Goal: Information Seeking & Learning: Check status

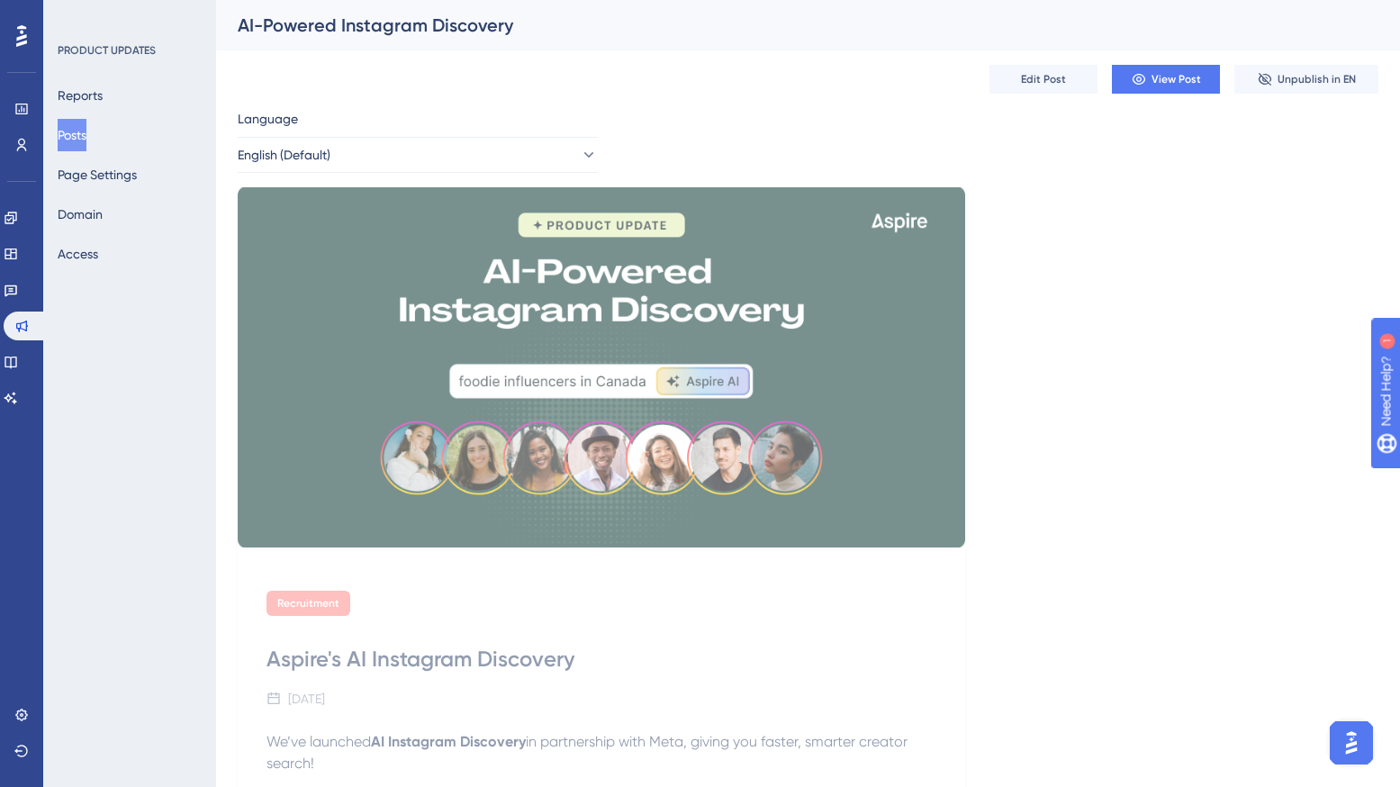
click at [86, 137] on button "Posts" at bounding box center [72, 135] width 29 height 32
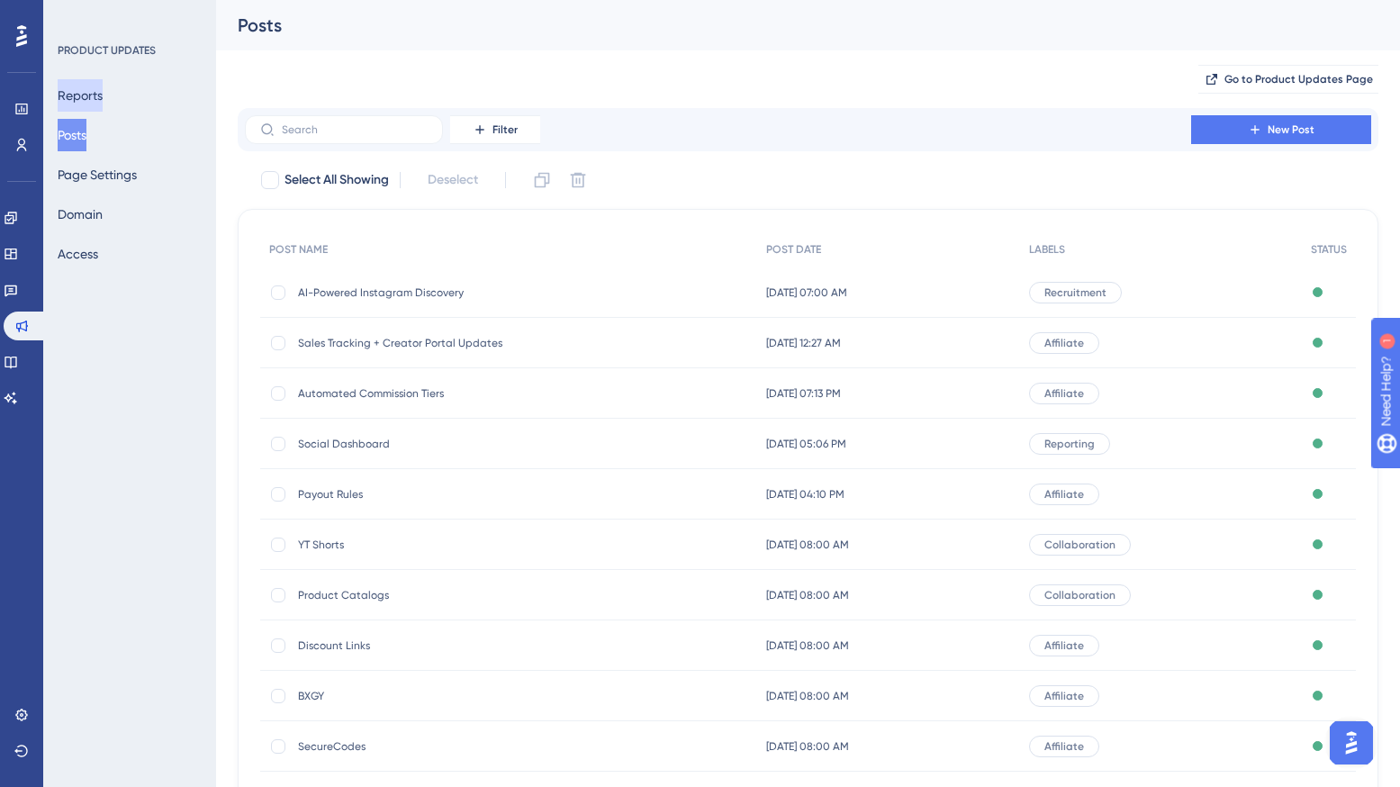
click at [101, 93] on button "Reports" at bounding box center [80, 95] width 45 height 32
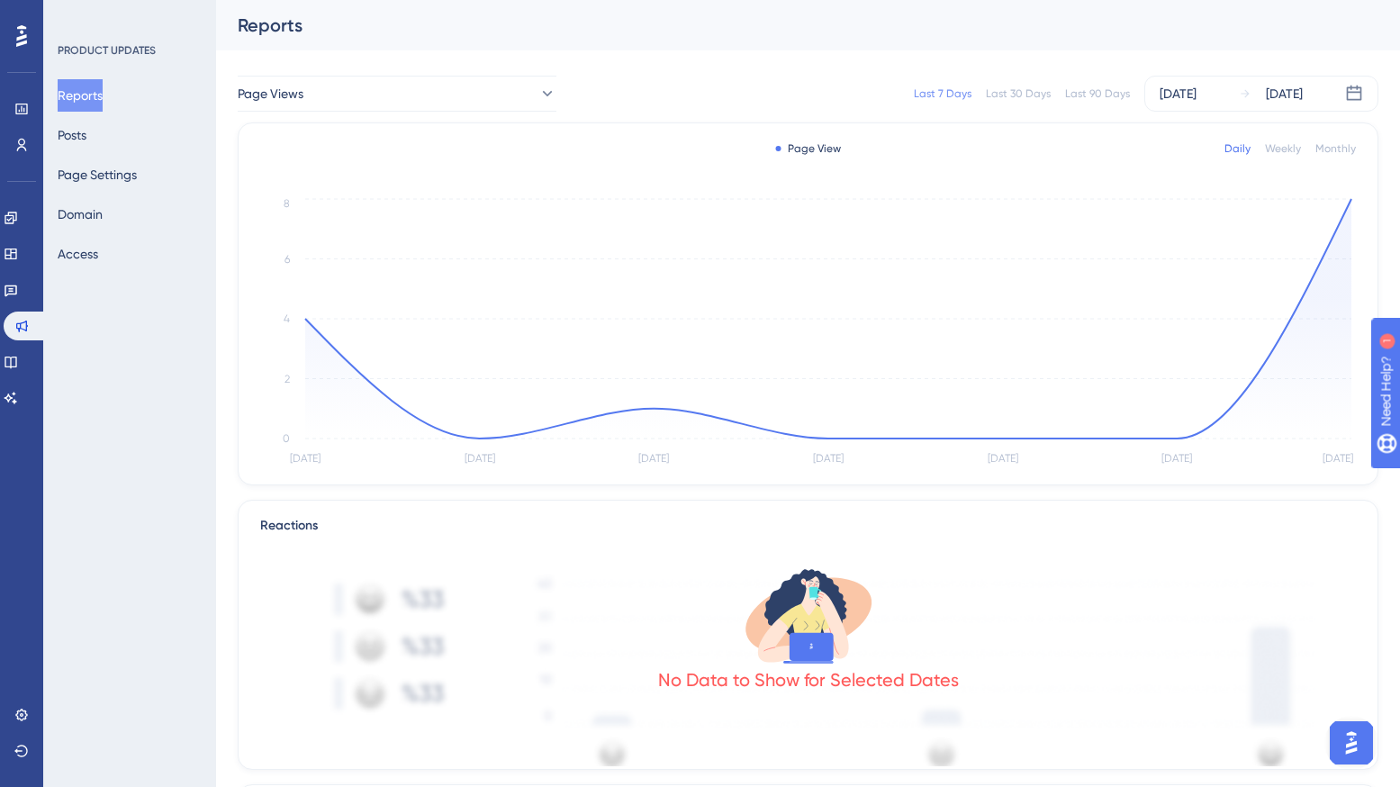
click at [1006, 89] on div "Last 30 Days" at bounding box center [1018, 93] width 65 height 14
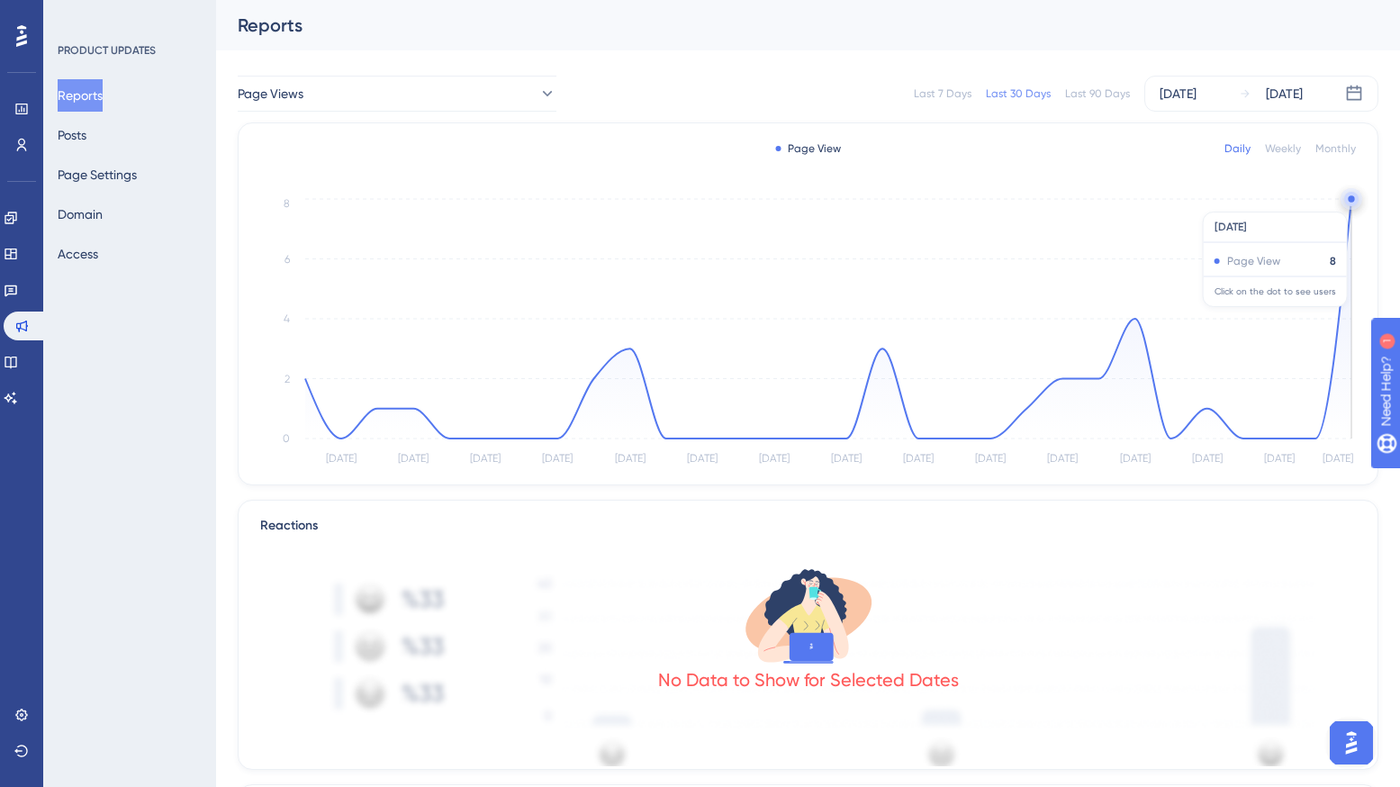
click at [1347, 203] on circle at bounding box center [1351, 199] width 14 height 14
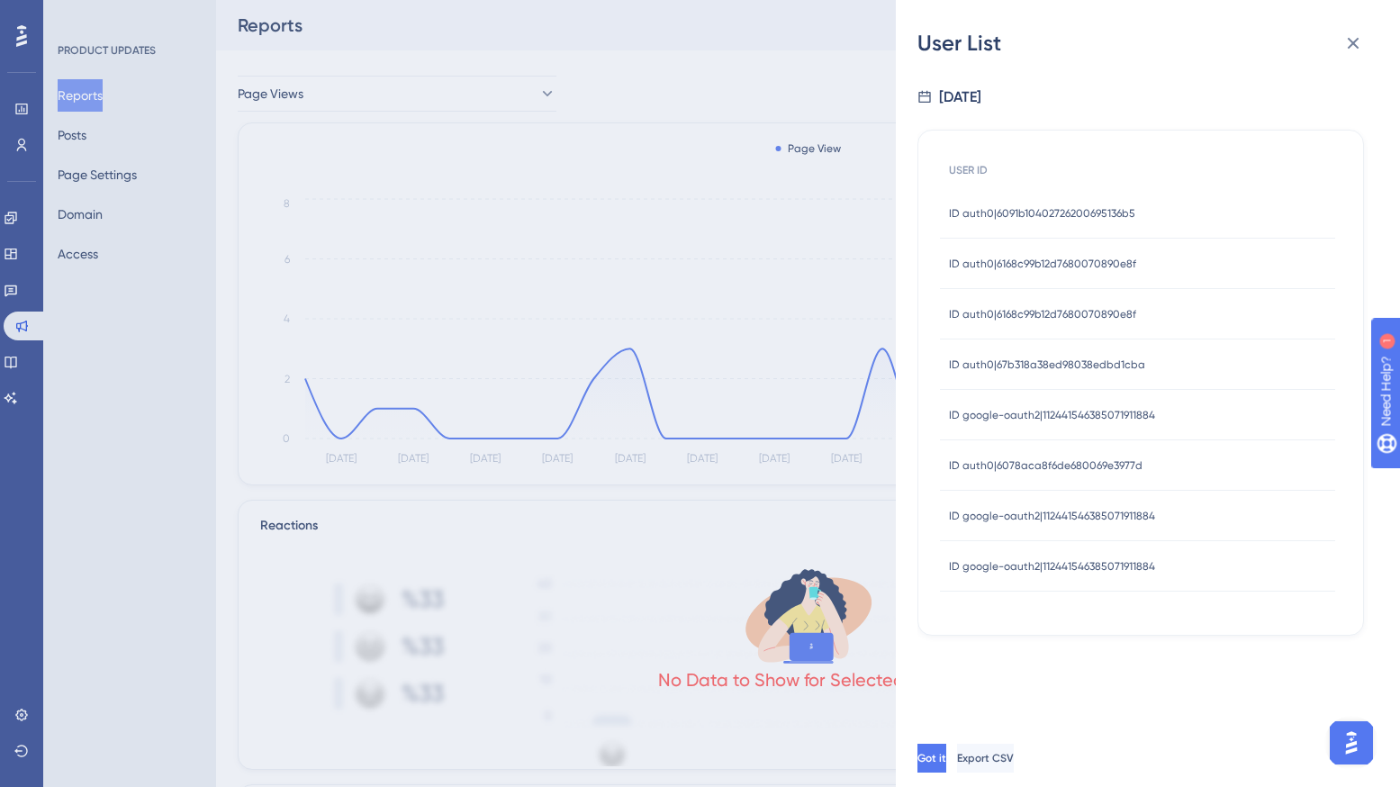
click at [1145, 214] on div "ID auth0|6091b10402726200695136b5 ID auth0|6091b10402726200695136b5" at bounding box center [1137, 213] width 395 height 50
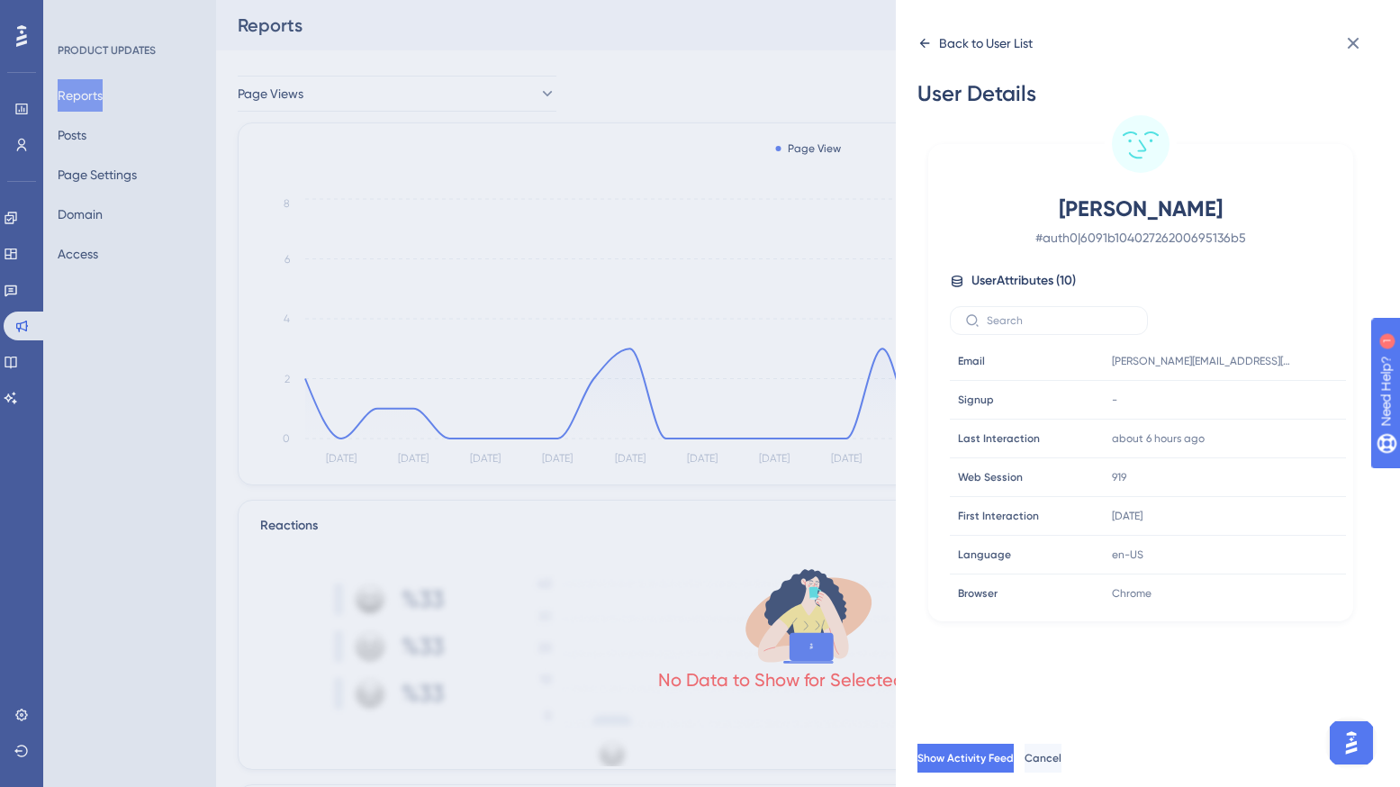
click at [918, 41] on icon at bounding box center [924, 43] width 14 height 14
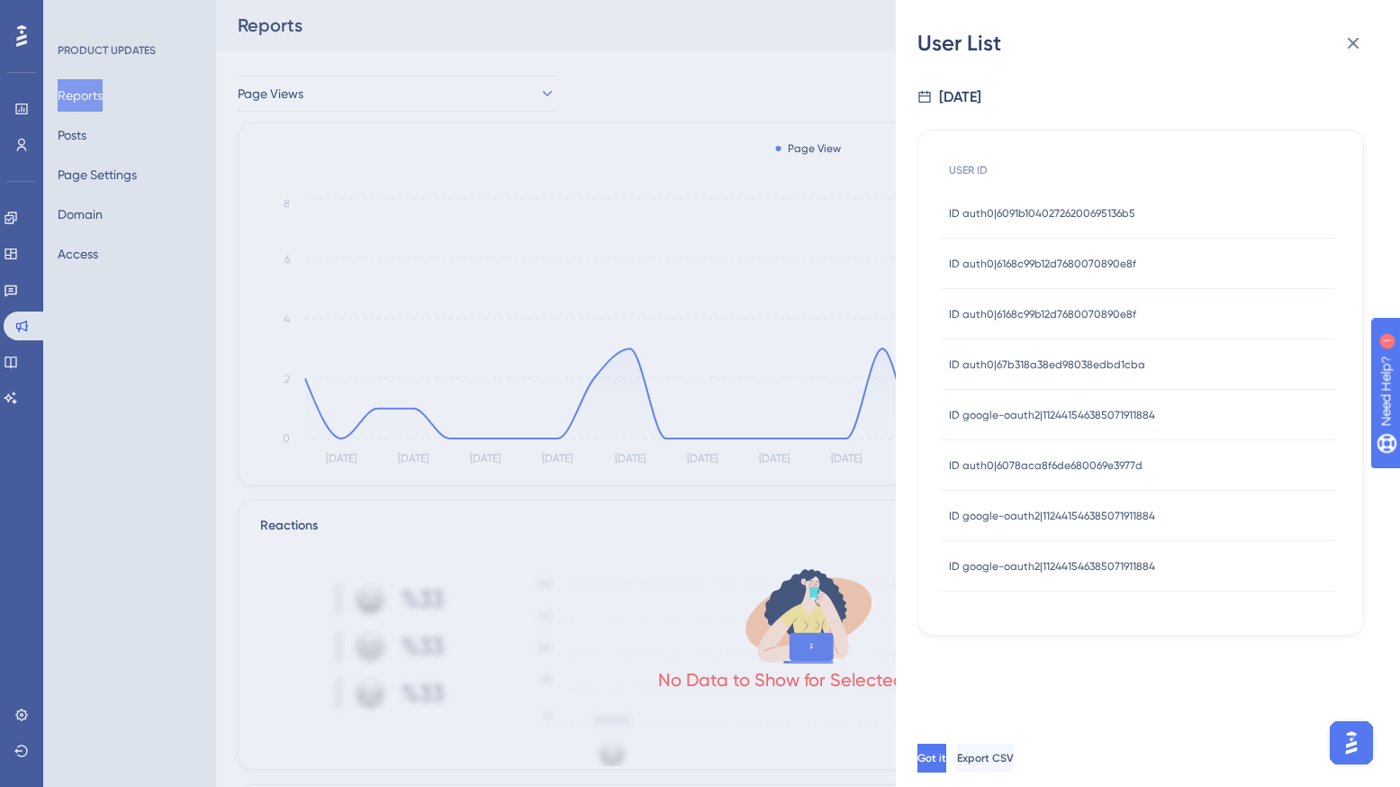
click at [1044, 260] on span "ID auth0|6168c99b12d7680070890e8f" at bounding box center [1042, 264] width 187 height 14
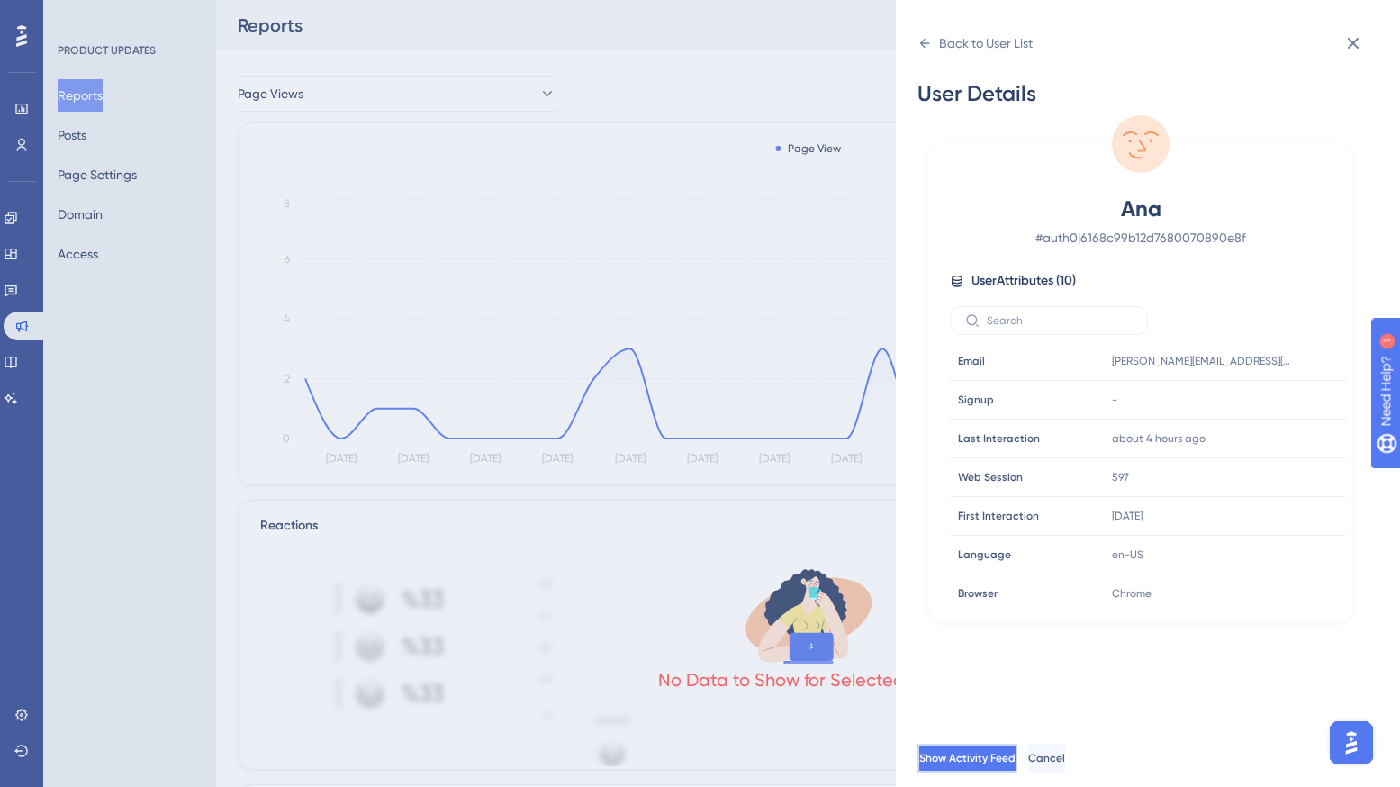
click at [1015, 756] on span "Show Activity Feed" at bounding box center [967, 758] width 96 height 14
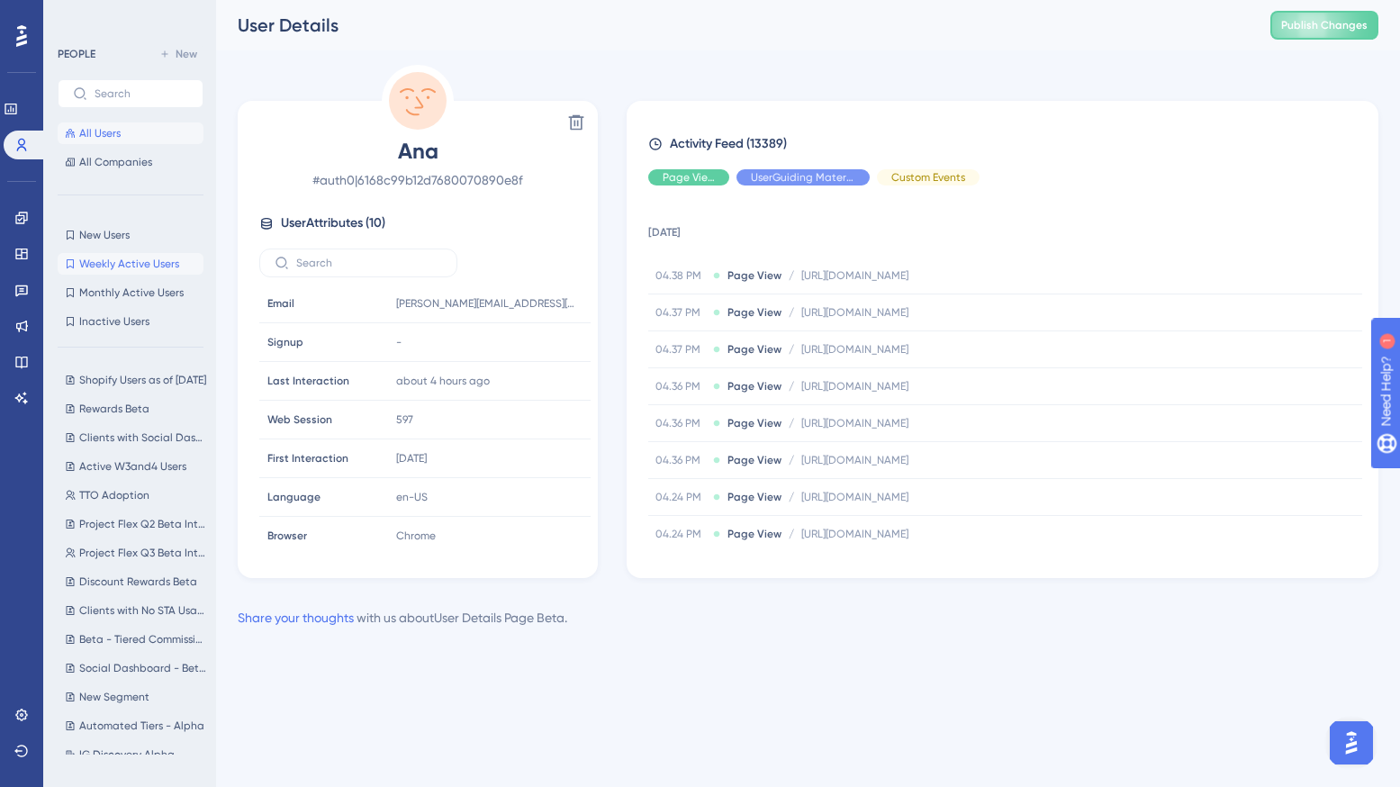
click at [101, 266] on span "Weekly Active Users" at bounding box center [129, 264] width 100 height 14
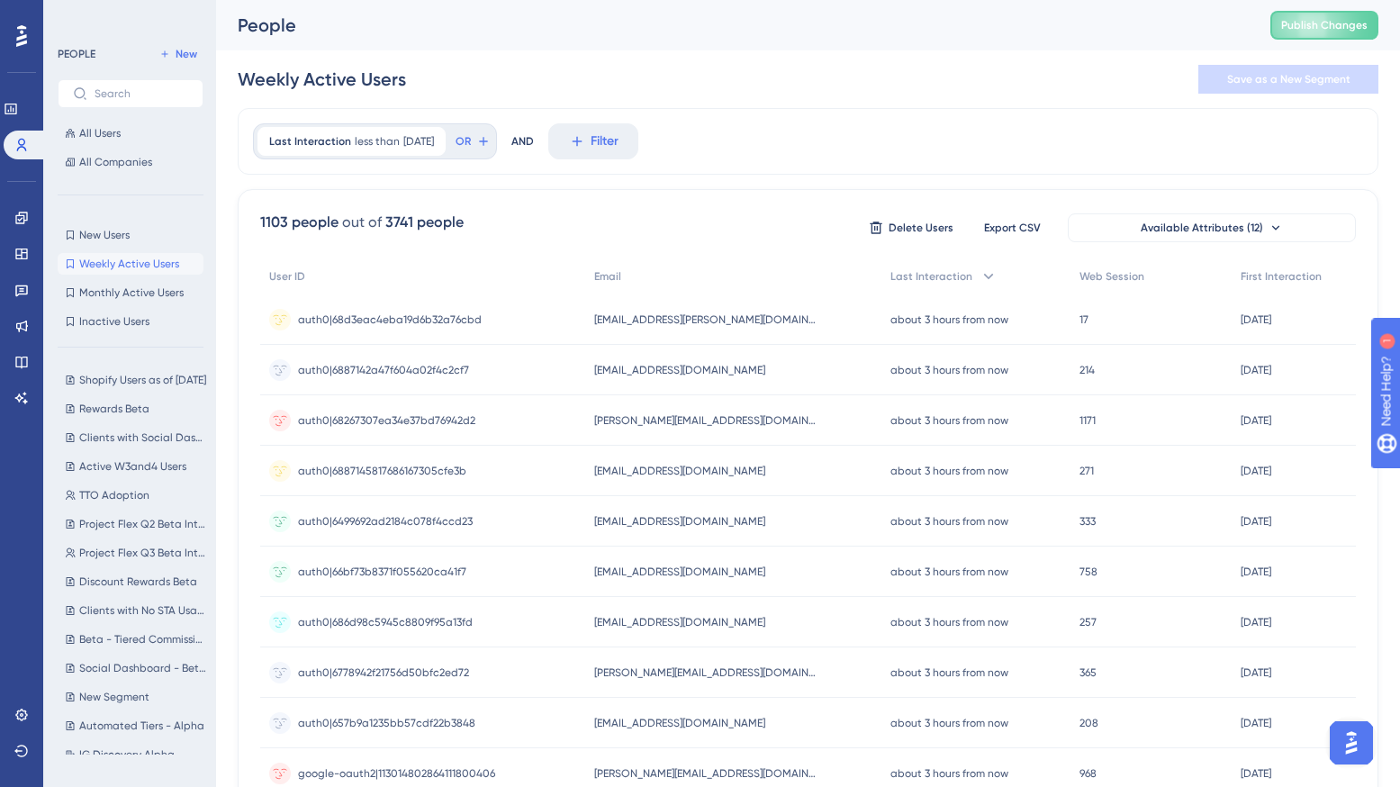
click at [101, 266] on span "Weekly Active Users" at bounding box center [129, 264] width 100 height 14
